Goal: Information Seeking & Learning: Check status

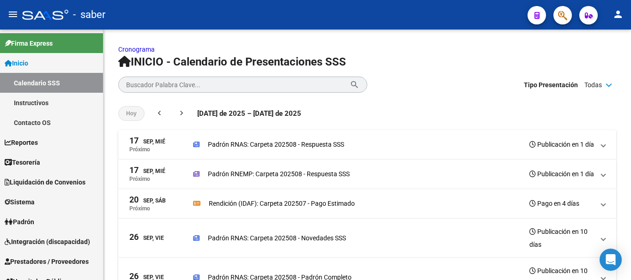
click at [47, 12] on div at bounding box center [45, 15] width 46 height 10
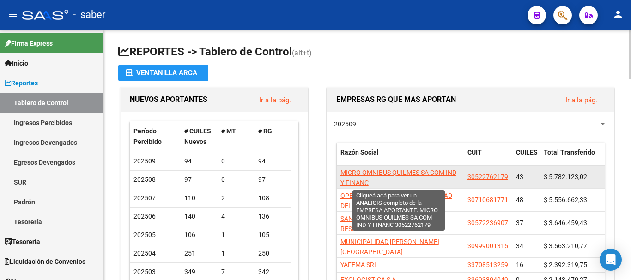
click at [351, 180] on span "MICRO OMNIBUS QUILMES SA COM IND Y FINANC" at bounding box center [398, 178] width 116 height 18
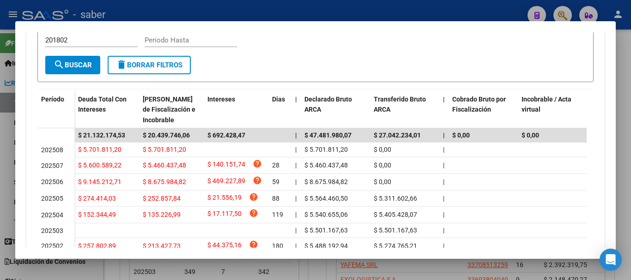
scroll to position [277, 0]
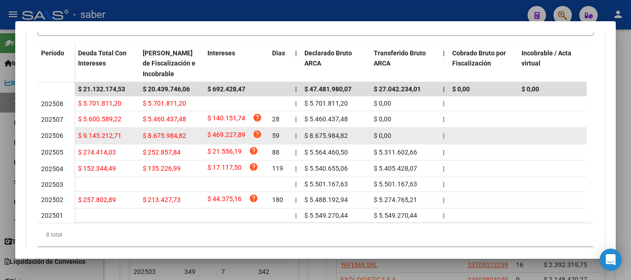
drag, startPoint x: 81, startPoint y: 134, endPoint x: 126, endPoint y: 142, distance: 45.5
click at [126, 142] on datatable-body-cell "$ 9.145.212,71" at bounding box center [106, 136] width 65 height 16
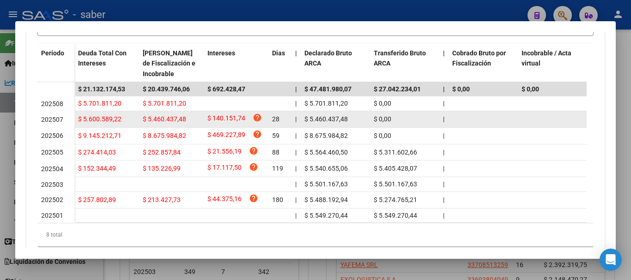
drag, startPoint x: 101, startPoint y: 120, endPoint x: 117, endPoint y: 120, distance: 16.6
click at [117, 120] on span "$ 5.600.589,22" at bounding box center [99, 118] width 43 height 7
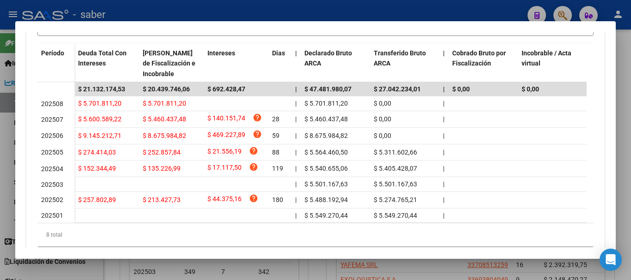
click at [435, 275] on div at bounding box center [315, 140] width 631 height 280
